Goal: Register for event/course

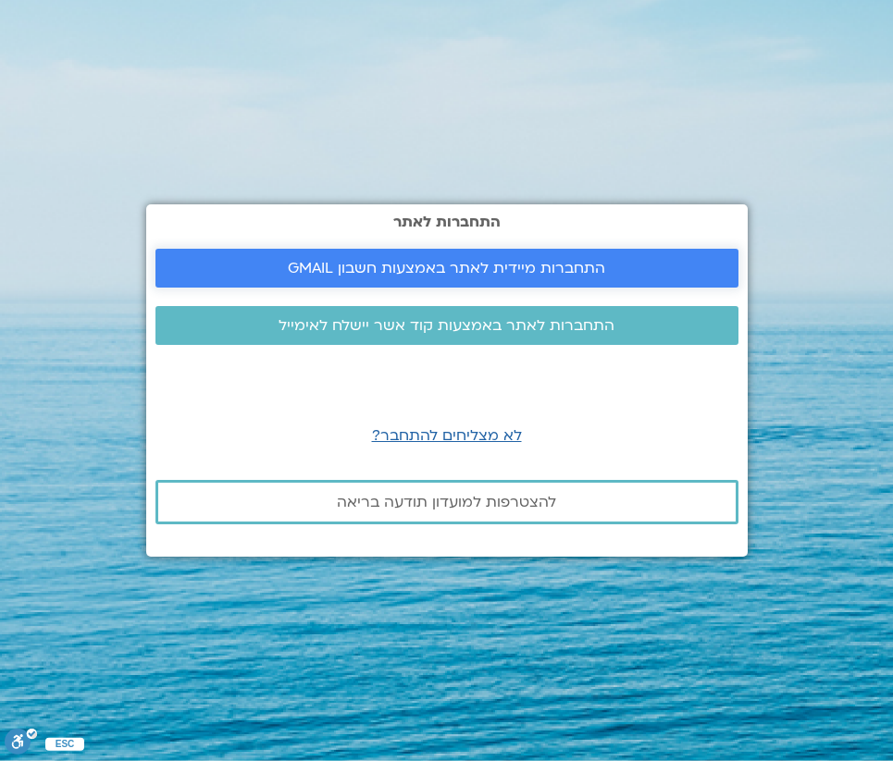
click at [513, 273] on span "התחברות מיידית לאתר באמצעות חשבון GMAIL" at bounding box center [446, 268] width 317 height 17
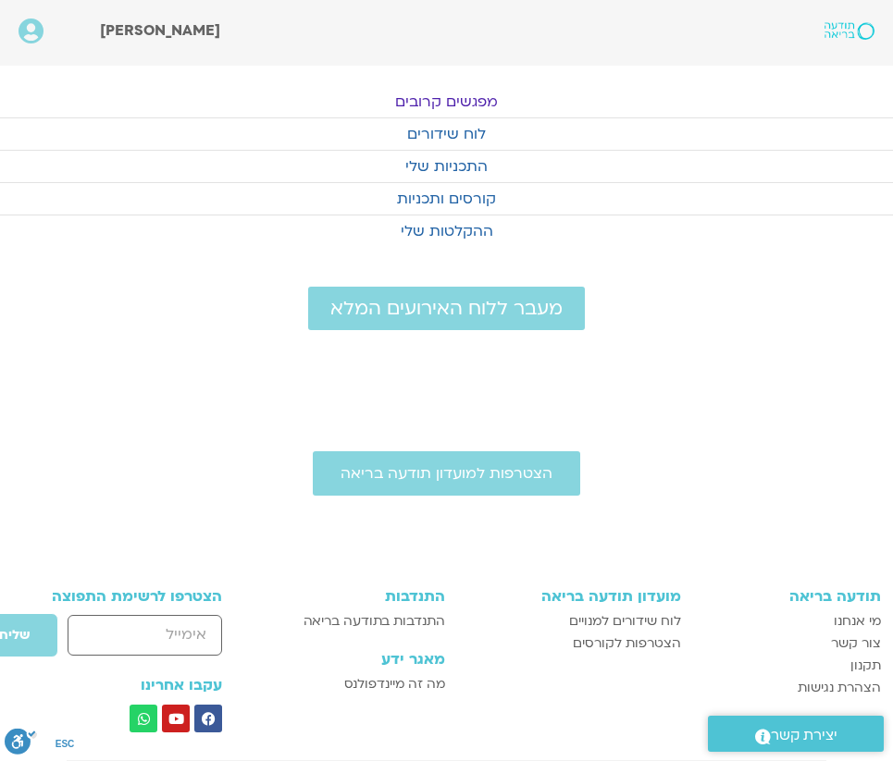
click at [490, 93] on link "מפגשים קרובים" at bounding box center [446, 101] width 893 height 31
click at [462, 97] on link "מפגשים קרובים" at bounding box center [446, 101] width 893 height 31
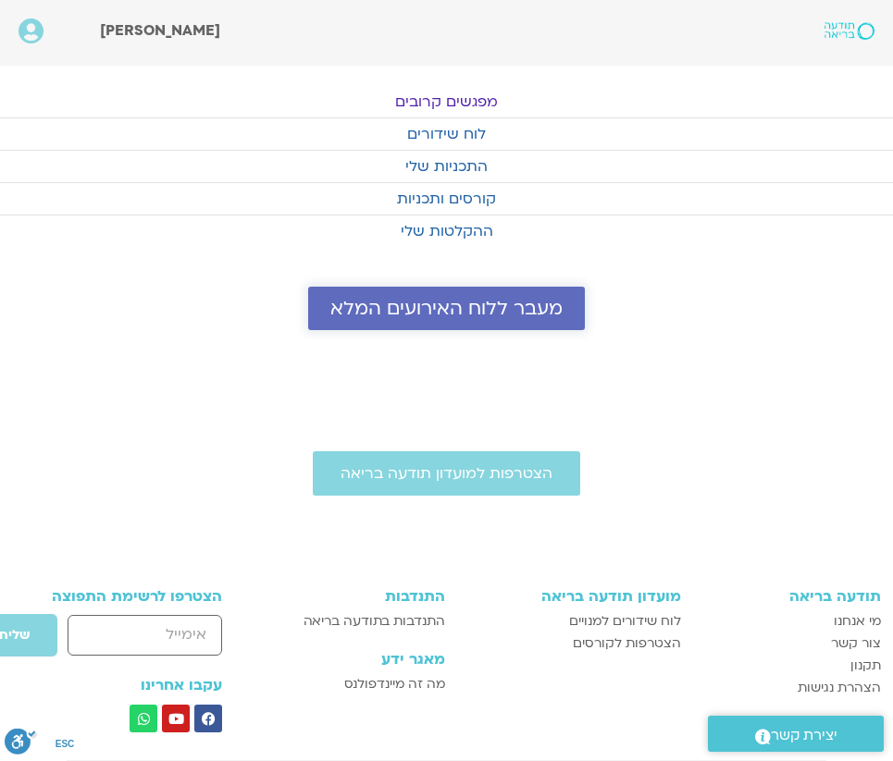
click at [465, 309] on span "מעבר ללוח האירועים המלא" at bounding box center [446, 308] width 232 height 21
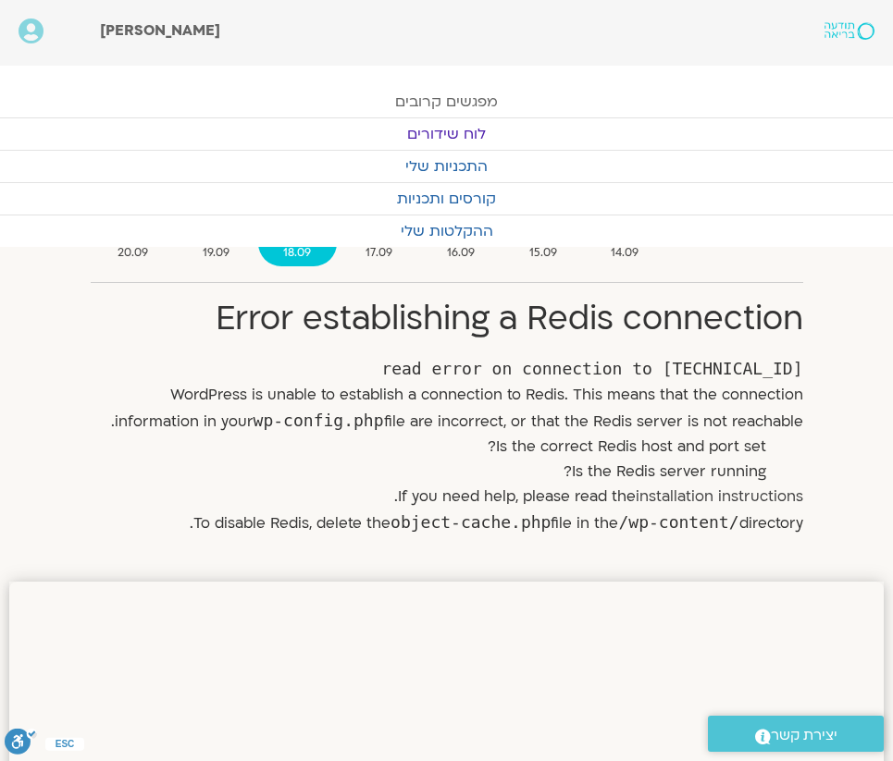
click at [440, 98] on link "מפגשים קרובים" at bounding box center [446, 101] width 893 height 31
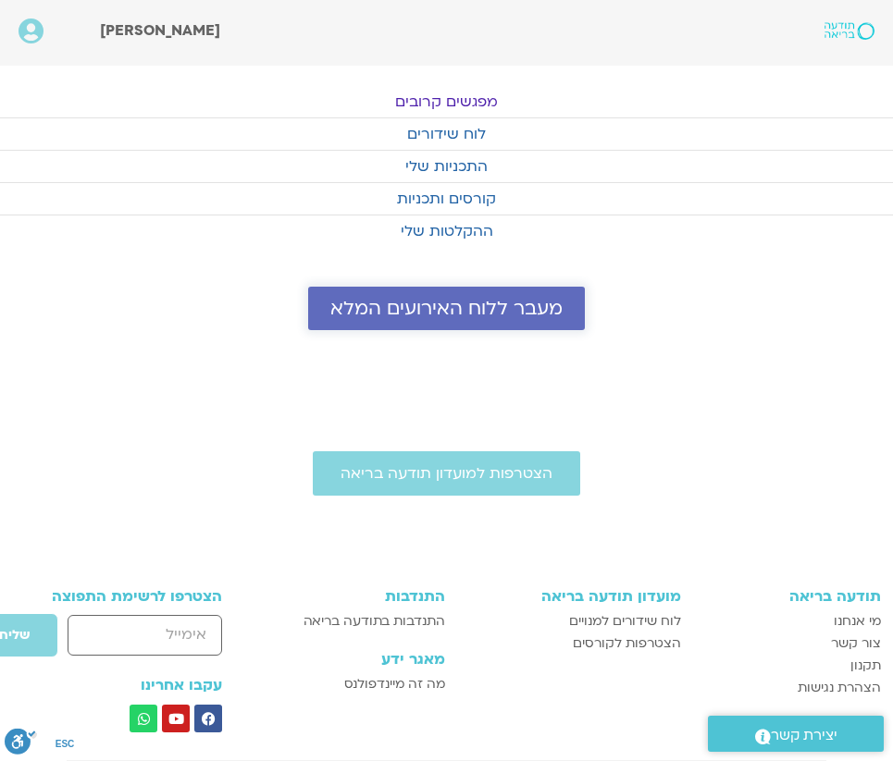
click at [446, 327] on link "מעבר ללוח האירועים המלא" at bounding box center [446, 308] width 277 height 43
